Goal: Transaction & Acquisition: Purchase product/service

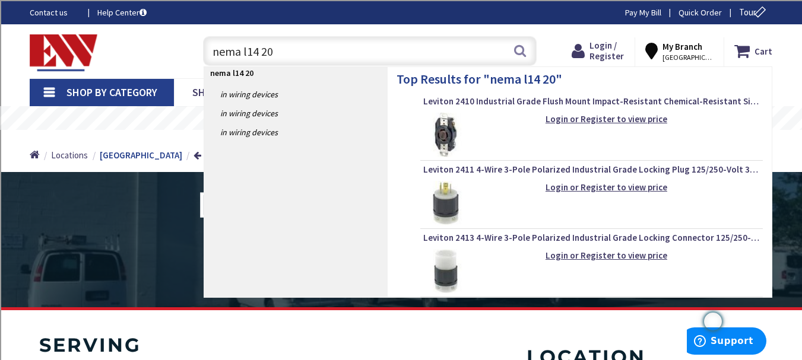
type input "nema l14 20"
click at [455, 129] on img at bounding box center [445, 135] width 45 height 45
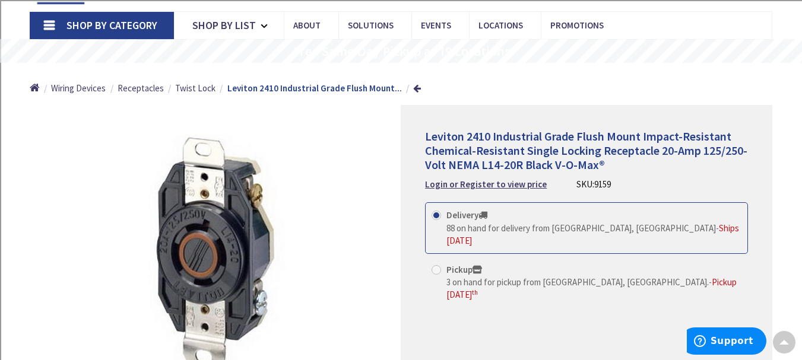
scroll to position [59, 0]
